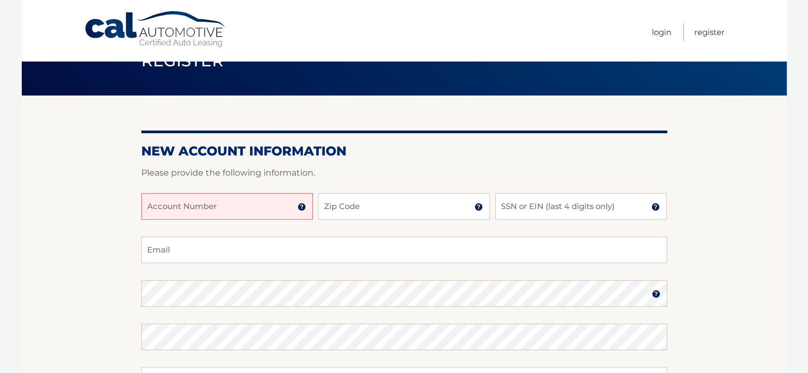
scroll to position [53, 0]
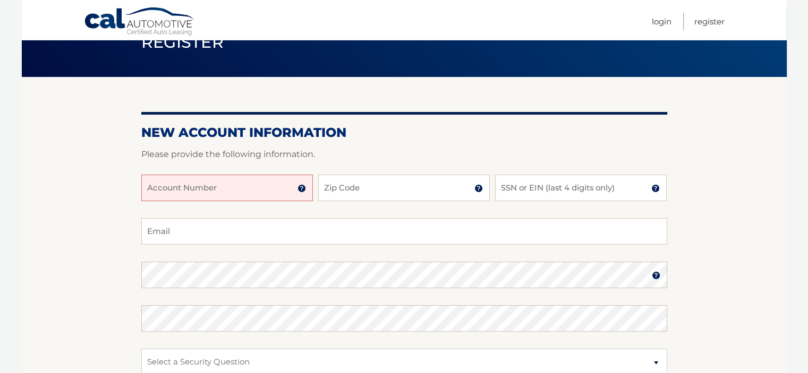
click at [184, 189] on input "Account Number" at bounding box center [227, 188] width 172 height 27
type input "44455966388"
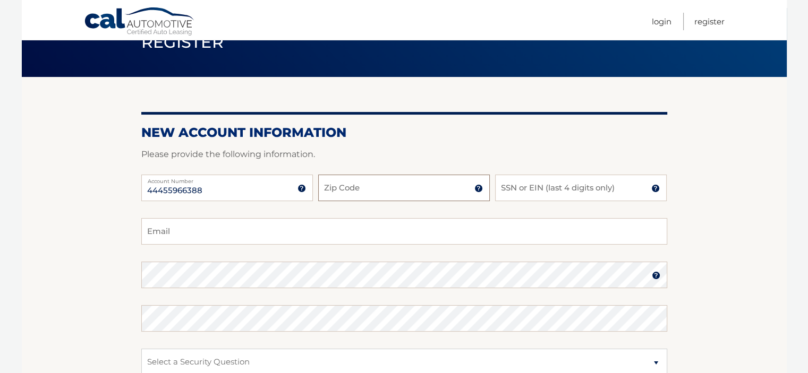
click at [365, 184] on input "Zip Code" at bounding box center [404, 188] width 172 height 27
type input "07054"
click at [577, 194] on input "SSN or EIN (last 4 digits only)" at bounding box center [581, 188] width 172 height 27
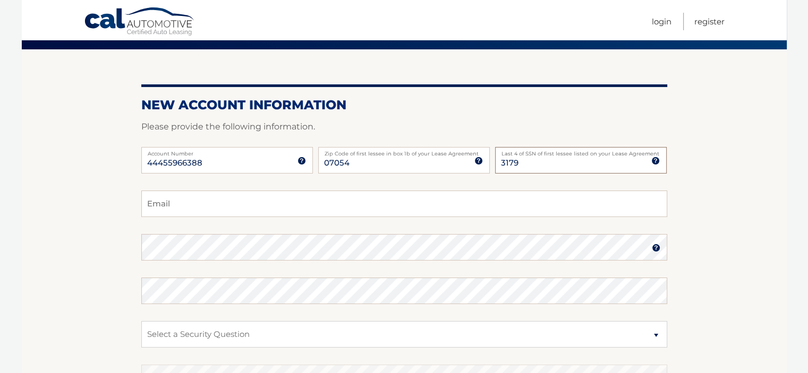
scroll to position [106, 0]
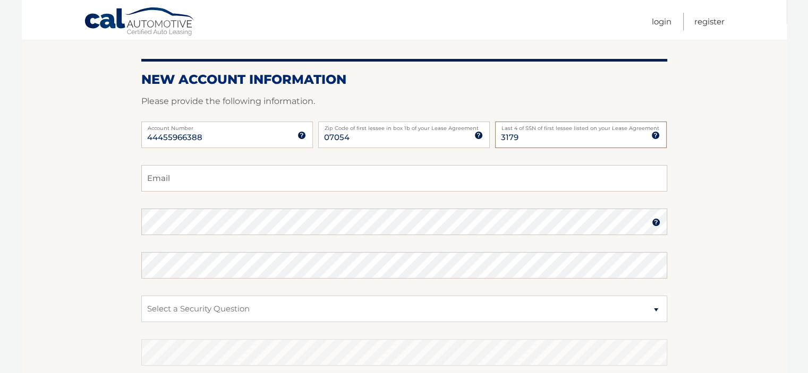
type input "3179"
click at [393, 182] on input "Email" at bounding box center [404, 178] width 526 height 27
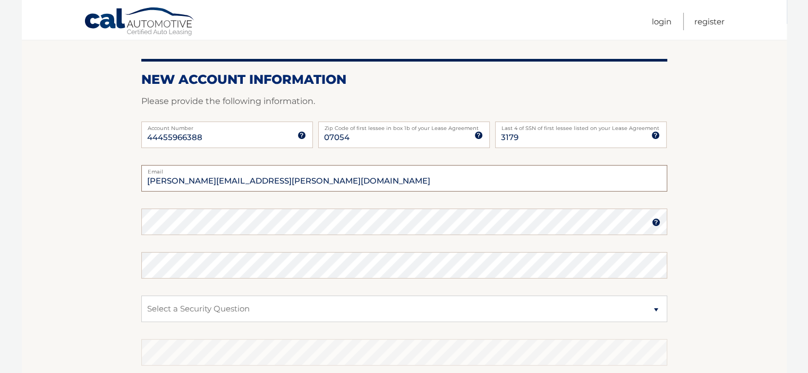
type input "nigam.mehta@yahoo.com"
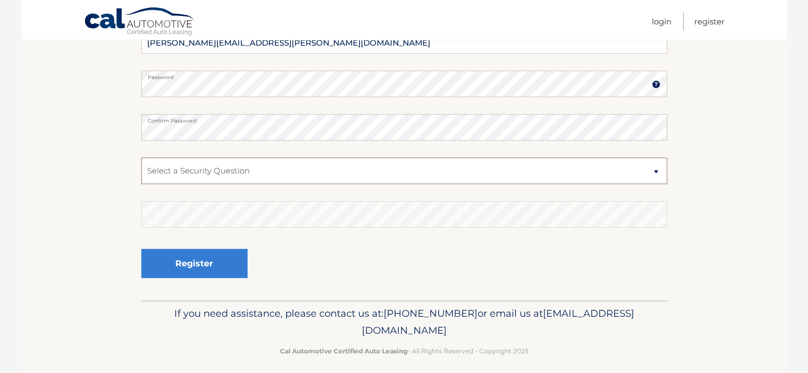
scroll to position [252, 0]
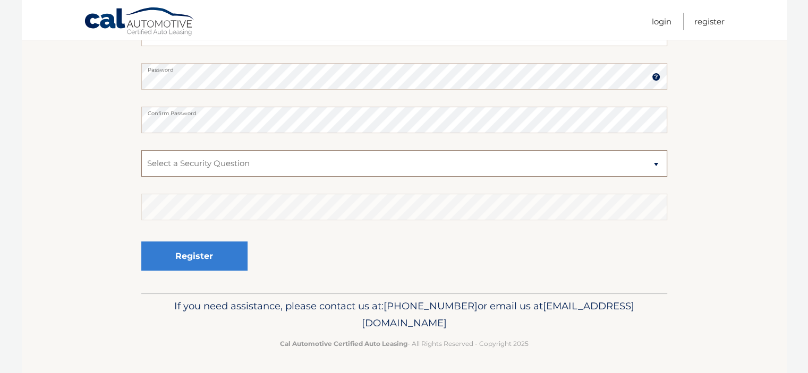
click at [430, 176] on select "Select a Security Question What was the name of your elementary school? What is…" at bounding box center [404, 163] width 526 height 27
select select "2"
click at [141, 150] on select "Select a Security Question What was the name of your elementary school? What is…" at bounding box center [404, 163] width 526 height 27
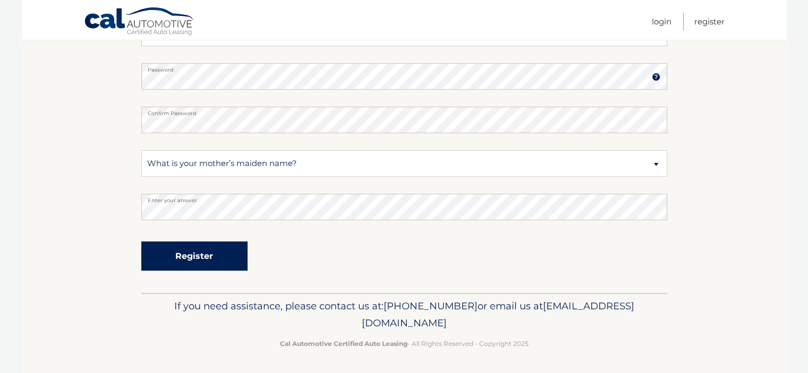
click at [197, 253] on button "Register" at bounding box center [194, 256] width 106 height 29
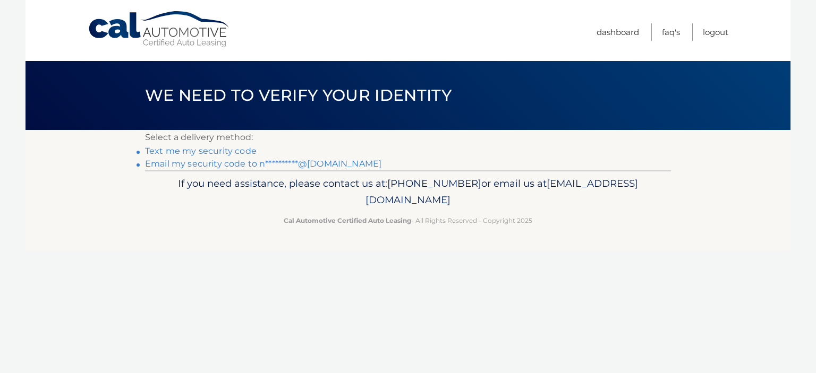
click at [189, 152] on link "Text me my security code" at bounding box center [201, 151] width 112 height 10
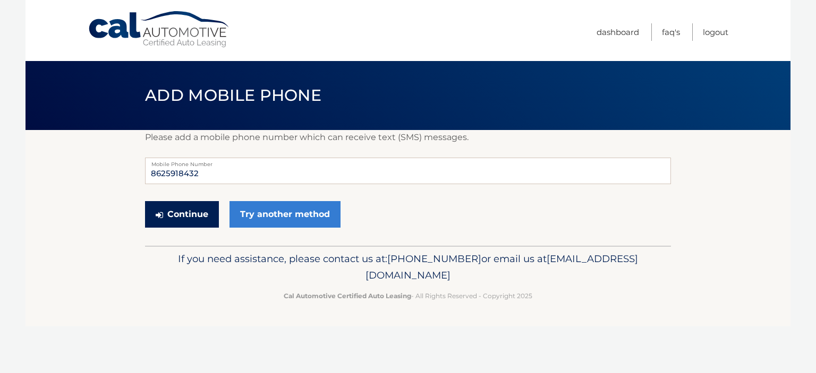
click at [201, 218] on button "Continue" at bounding box center [182, 214] width 74 height 27
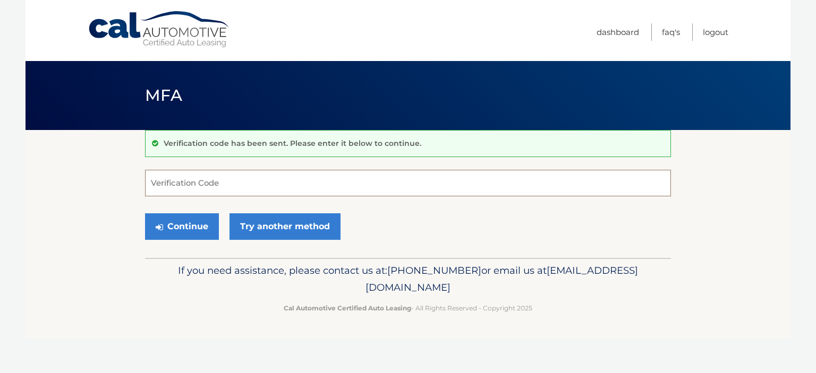
click at [213, 183] on input "Verification Code" at bounding box center [408, 183] width 526 height 27
type input "482469"
click at [184, 225] on button "Continue" at bounding box center [182, 226] width 74 height 27
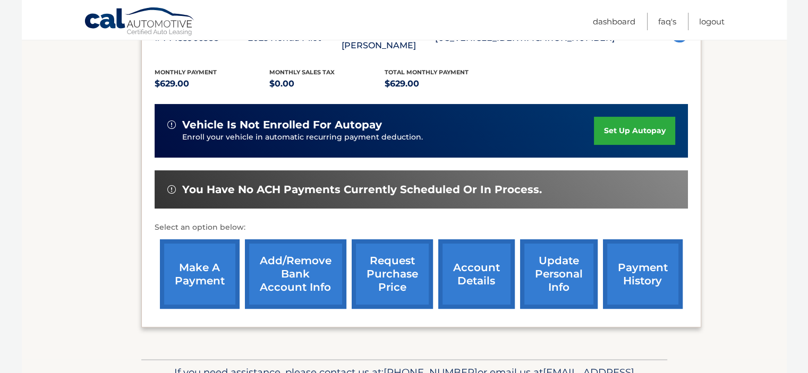
scroll to position [266, 0]
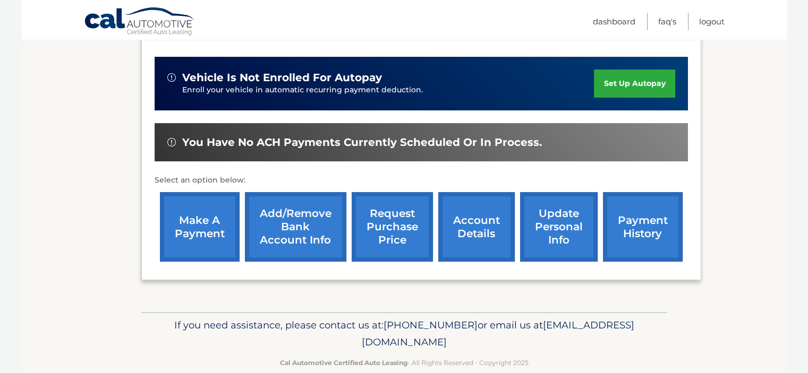
click at [215, 228] on link "make a payment" at bounding box center [200, 227] width 80 height 70
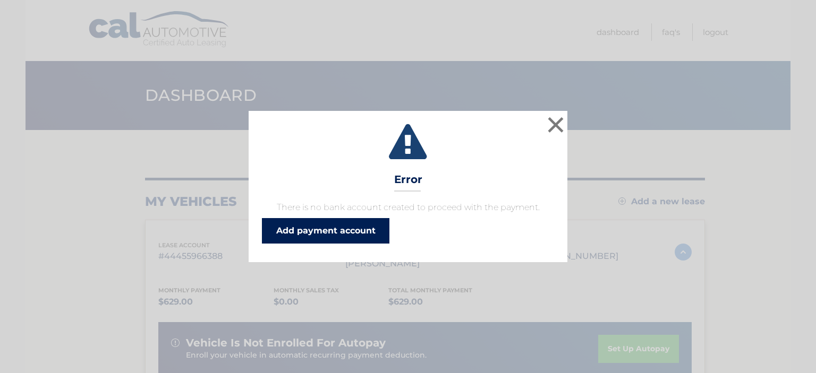
click at [352, 237] on link "Add payment account" at bounding box center [325, 230] width 127 height 25
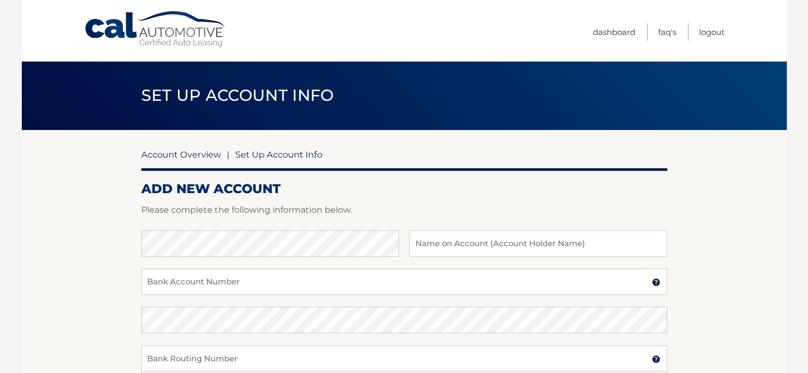
click at [183, 155] on link "Account Overview" at bounding box center [181, 154] width 80 height 11
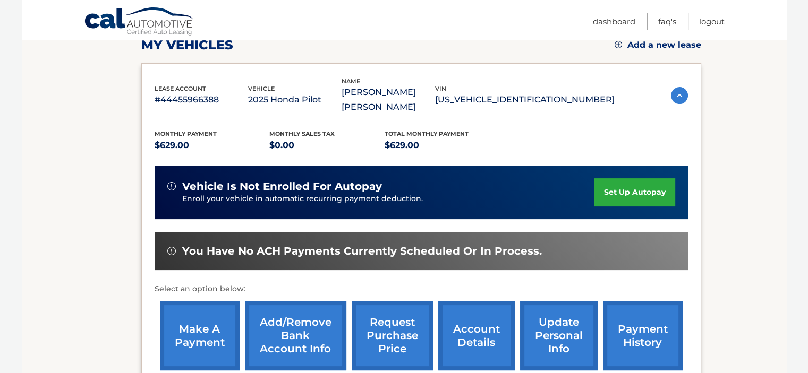
scroll to position [212, 0]
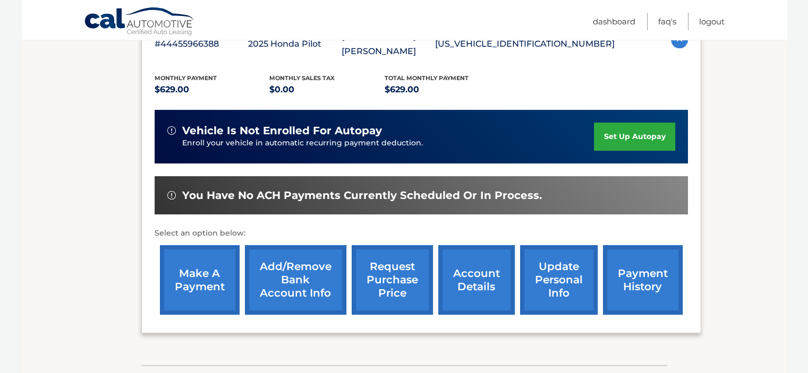
click at [399, 281] on link "request purchase price" at bounding box center [392, 280] width 81 height 70
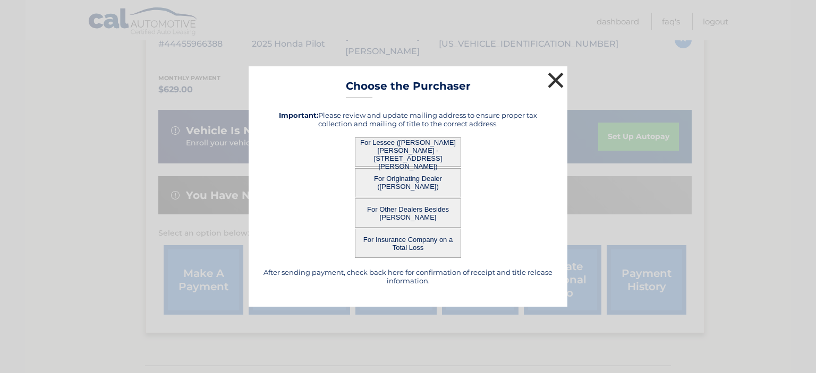
click at [557, 80] on button "×" at bounding box center [555, 80] width 21 height 21
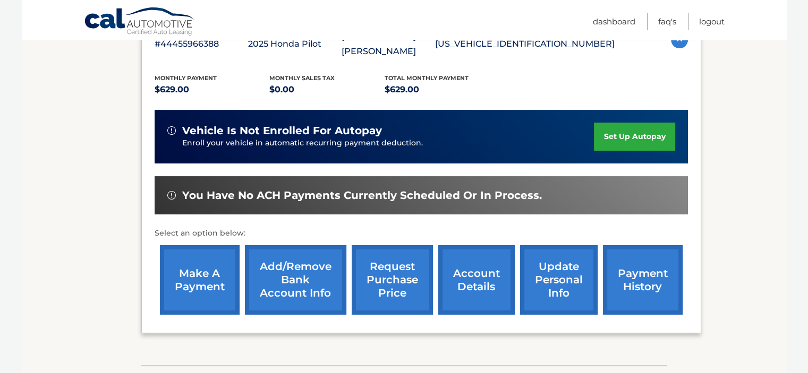
click at [490, 295] on link "account details" at bounding box center [476, 280] width 76 height 70
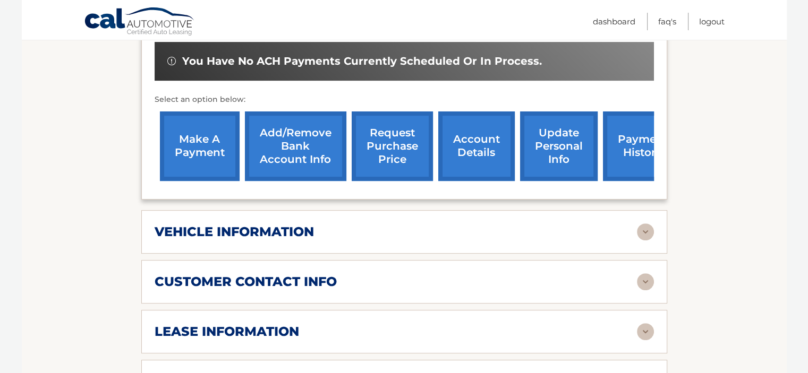
scroll to position [372, 0]
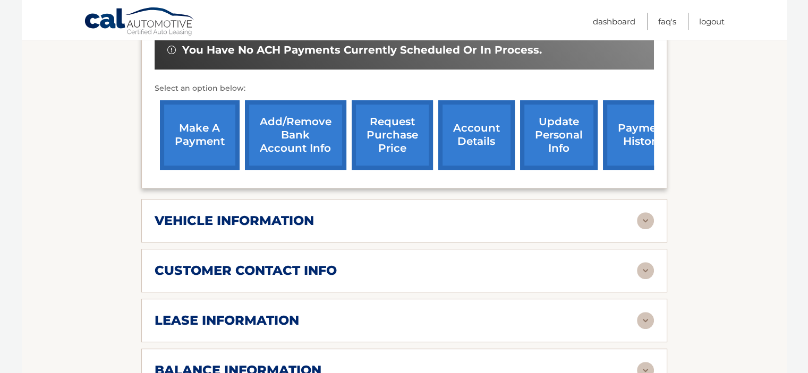
click at [430, 216] on div "vehicle information vehicle Year [DATE] vehicle make Honda vehicle model Pilot …" at bounding box center [404, 221] width 526 height 44
click at [651, 212] on img at bounding box center [645, 220] width 17 height 17
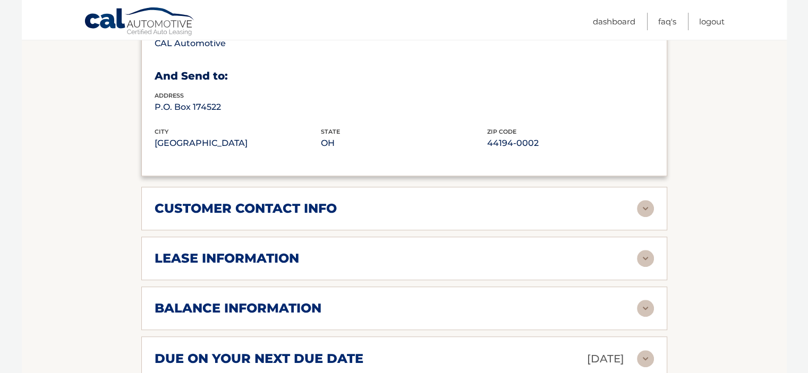
scroll to position [690, 0]
click at [591, 203] on div "customer contact info full name [PERSON_NAME] [PERSON_NAME] street address [STR…" at bounding box center [404, 208] width 526 height 44
click at [646, 200] on img at bounding box center [645, 208] width 17 height 17
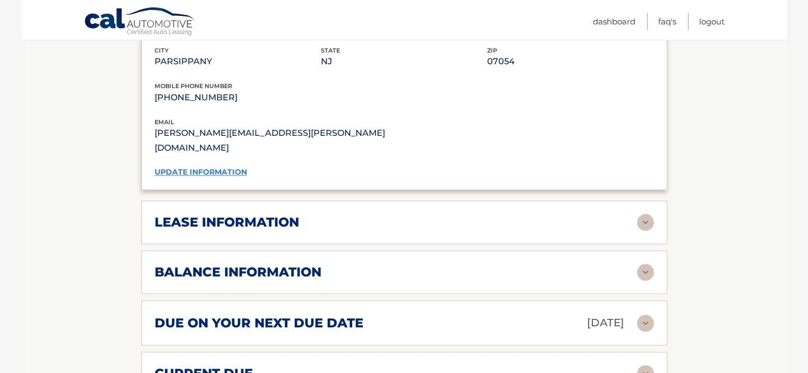
scroll to position [956, 0]
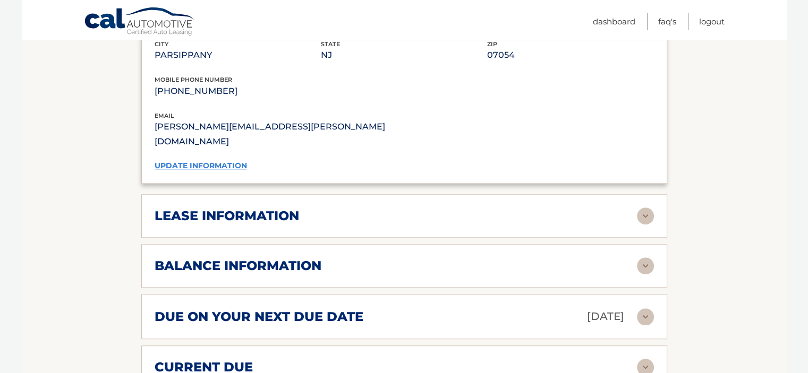
click at [645, 208] on img at bounding box center [645, 216] width 17 height 17
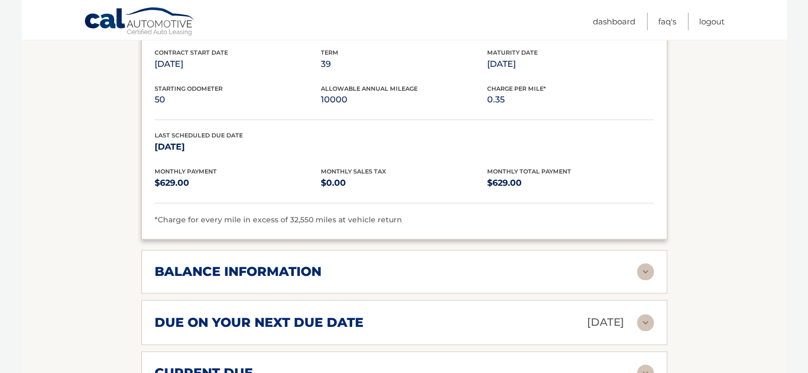
scroll to position [1168, 0]
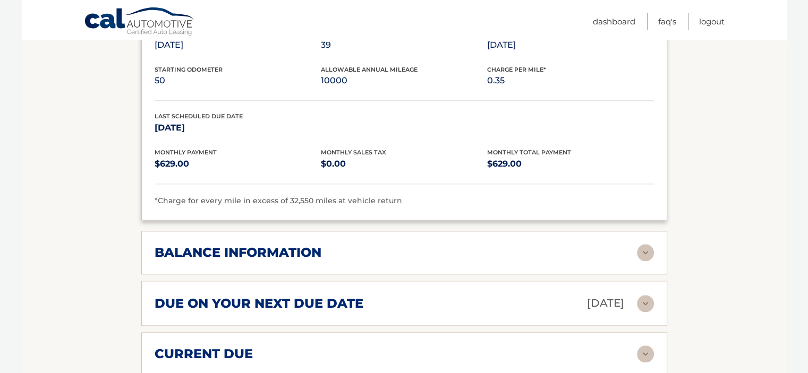
click at [648, 244] on img at bounding box center [645, 252] width 17 height 17
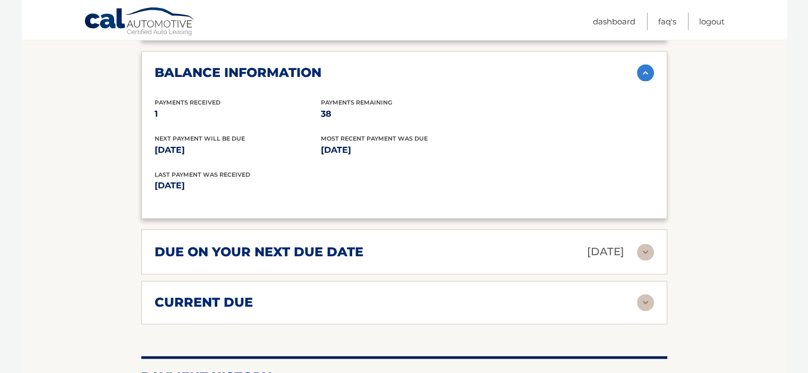
scroll to position [1381, 0]
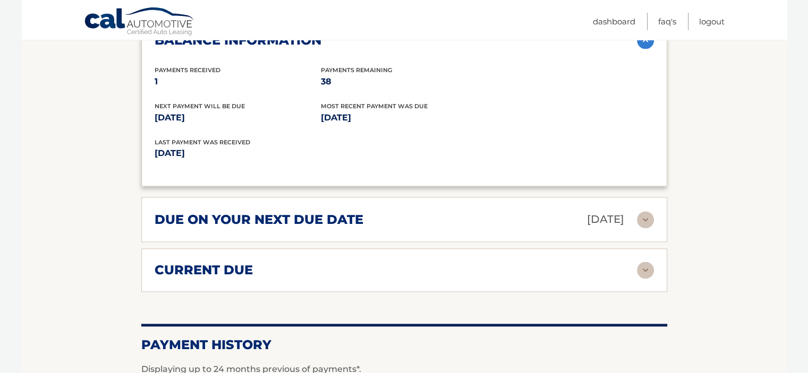
click at [644, 211] on img at bounding box center [645, 219] width 17 height 17
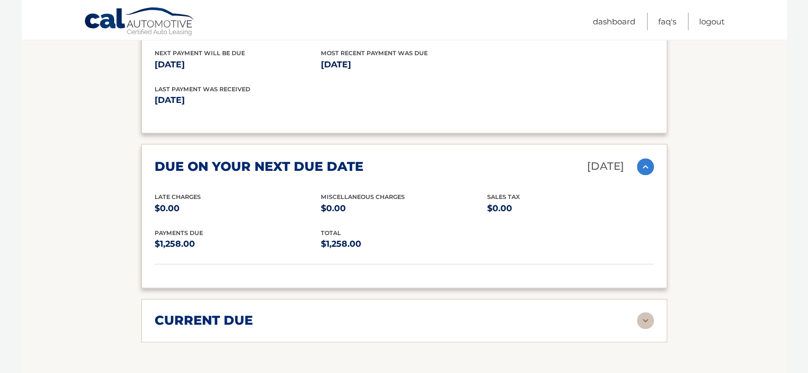
scroll to position [1540, 0]
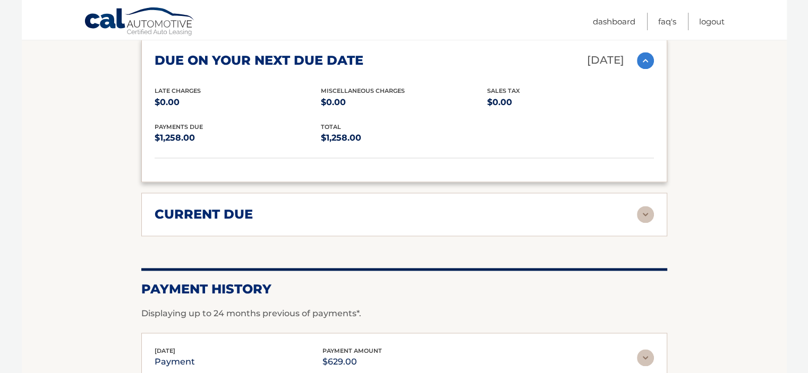
click at [648, 206] on img at bounding box center [645, 214] width 17 height 17
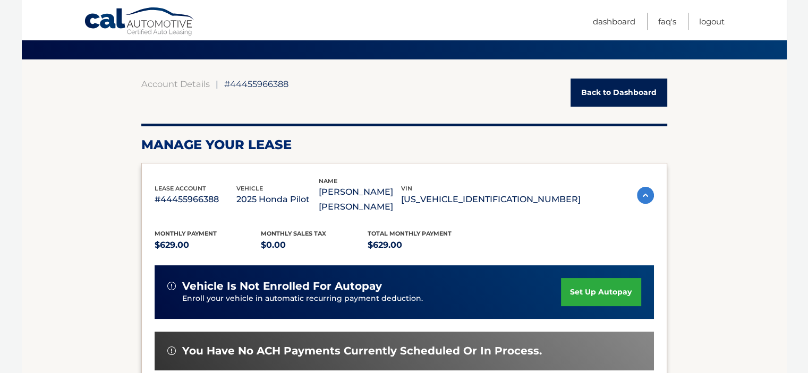
scroll to position [0, 0]
